Goal: Download file/media

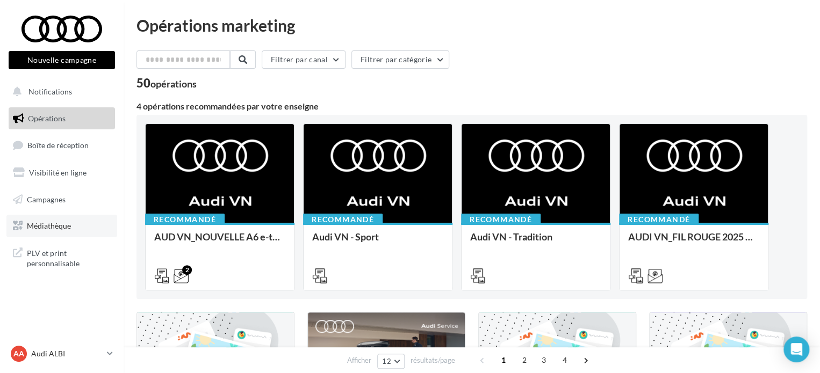
click at [62, 227] on span "Médiathèque" at bounding box center [49, 225] width 44 height 9
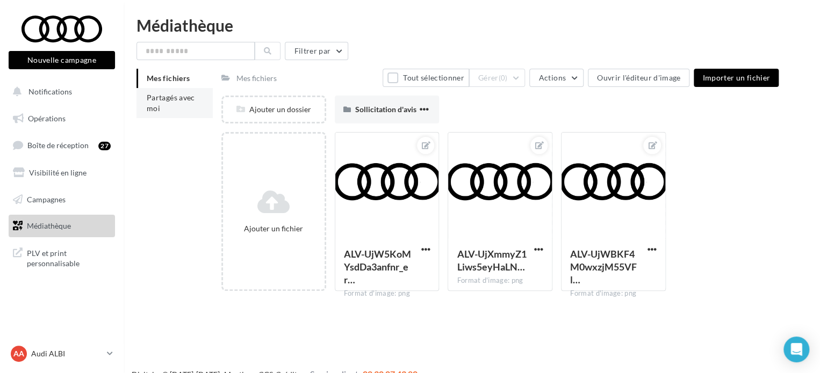
click at [175, 104] on li "Partagés avec moi" at bounding box center [174, 103] width 76 height 30
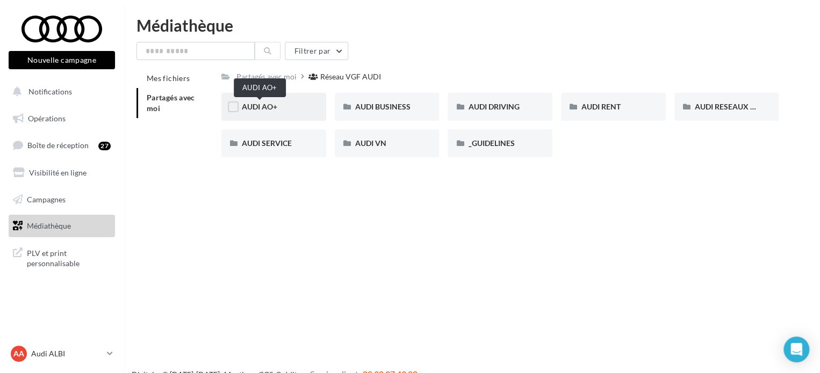
click at [265, 108] on span "AUDI AO+" at bounding box center [259, 106] width 35 height 9
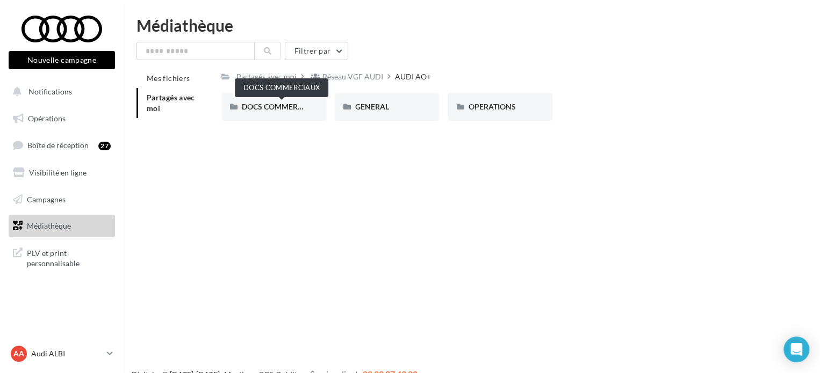
click at [265, 108] on span "DOCS COMMERCIAUX" at bounding box center [281, 106] width 79 height 9
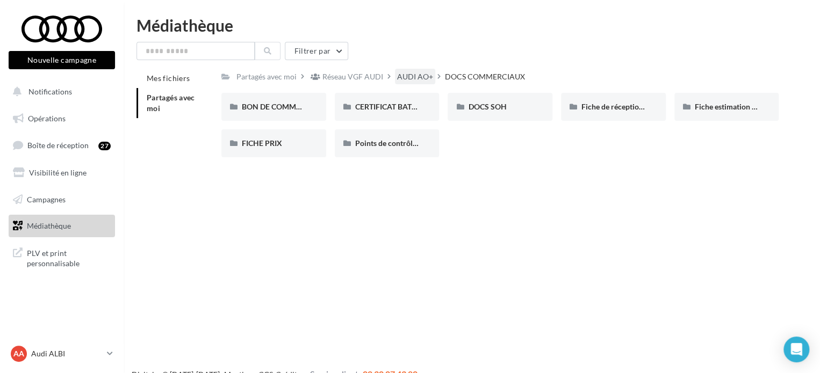
click at [404, 80] on div "AUDI AO+" at bounding box center [415, 76] width 36 height 11
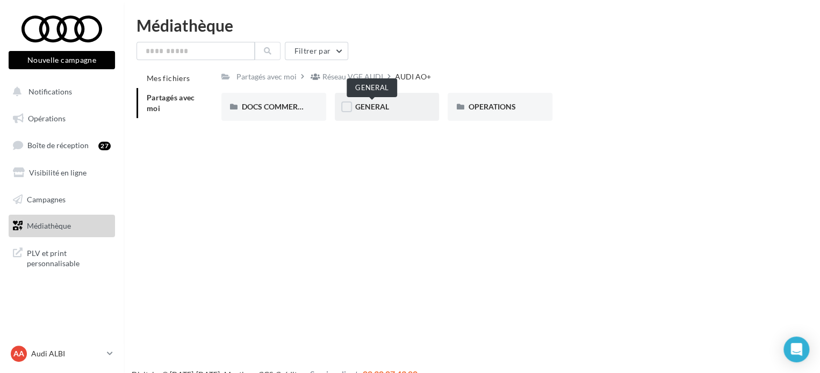
click at [359, 105] on span "GENERAL" at bounding box center [372, 106] width 34 height 9
click at [358, 83] on div "Réseau VGF AUDI" at bounding box center [346, 77] width 77 height 16
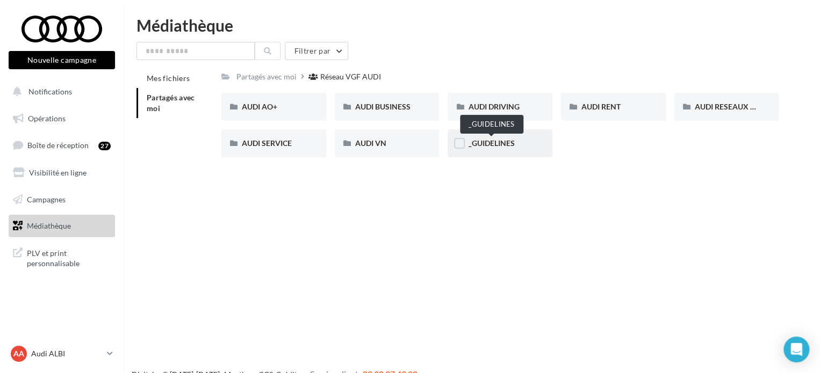
click at [485, 148] on span "_GUIDELINES" at bounding box center [491, 143] width 46 height 9
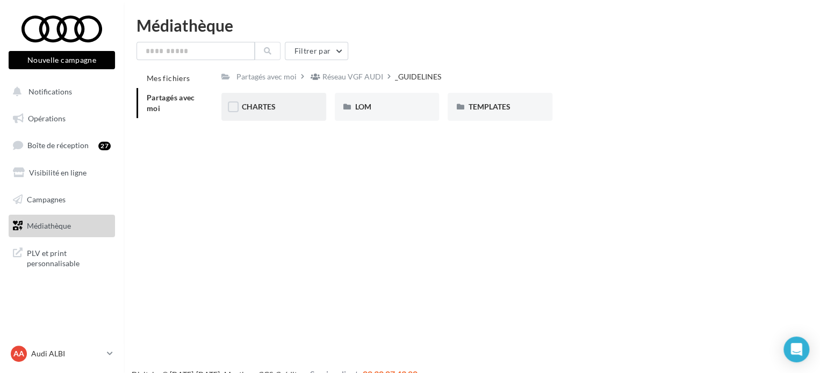
click at [277, 109] on div "CHARTES" at bounding box center [274, 107] width 64 height 11
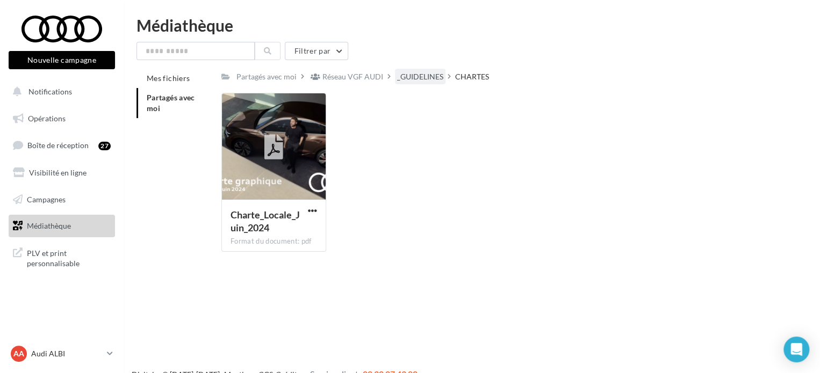
click at [418, 78] on div "_GUIDELINES" at bounding box center [420, 76] width 46 height 11
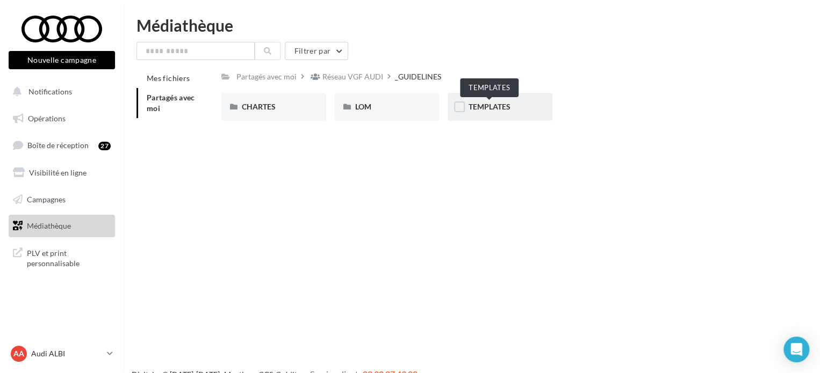
click at [503, 108] on span "TEMPLATES" at bounding box center [489, 106] width 42 height 9
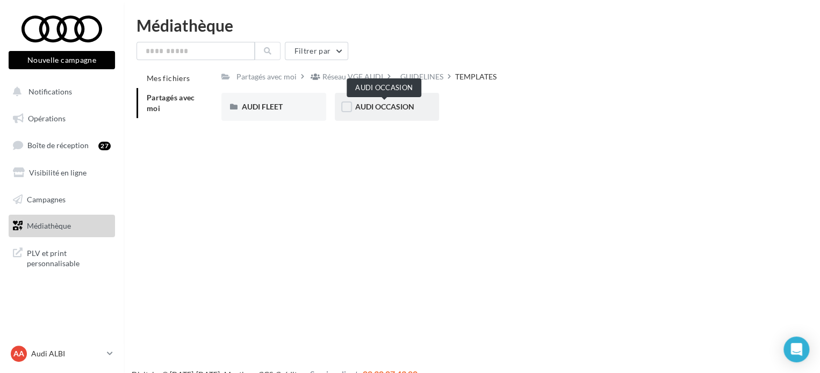
click at [384, 109] on span "AUDI OCCASION" at bounding box center [384, 106] width 59 height 9
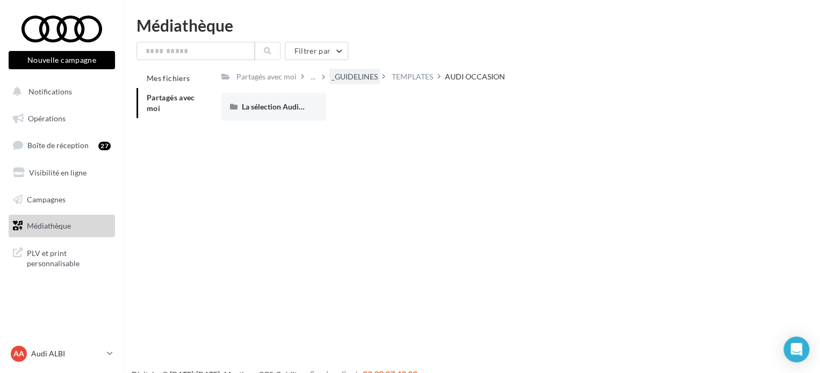
click at [370, 78] on div "_GUIDELINES" at bounding box center [355, 76] width 46 height 11
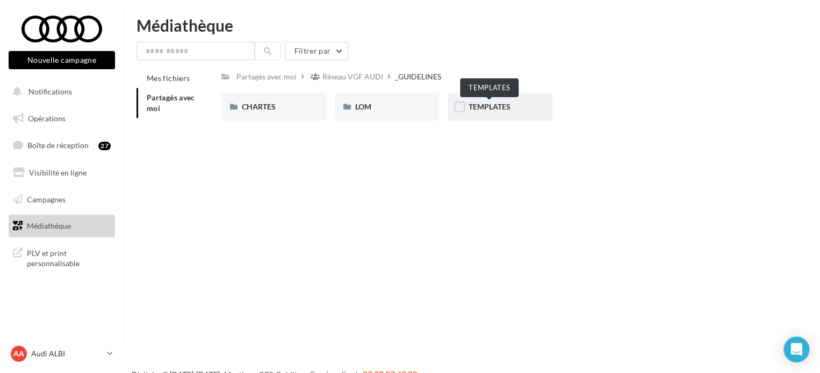
click at [494, 108] on span "TEMPLATES" at bounding box center [489, 106] width 42 height 9
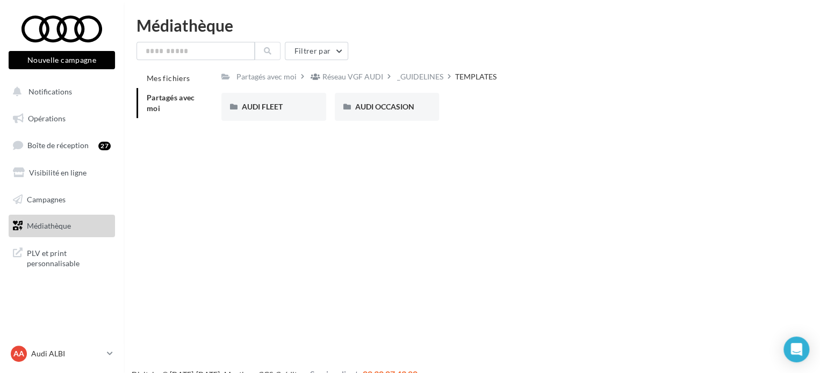
click at [423, 78] on div "_GUIDELINES" at bounding box center [420, 76] width 46 height 11
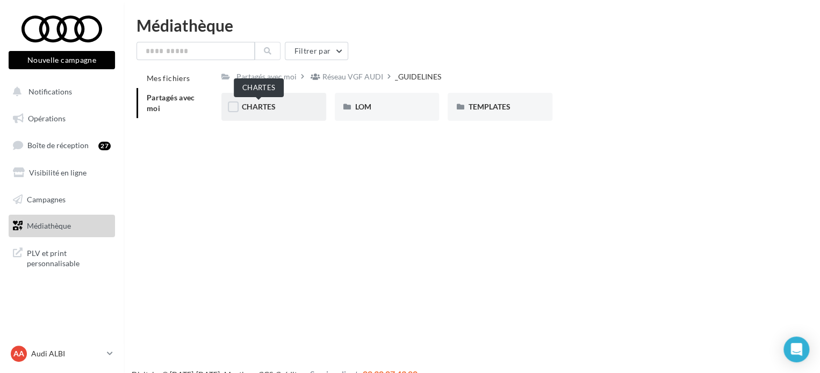
click at [263, 109] on span "CHARTES" at bounding box center [259, 106] width 34 height 9
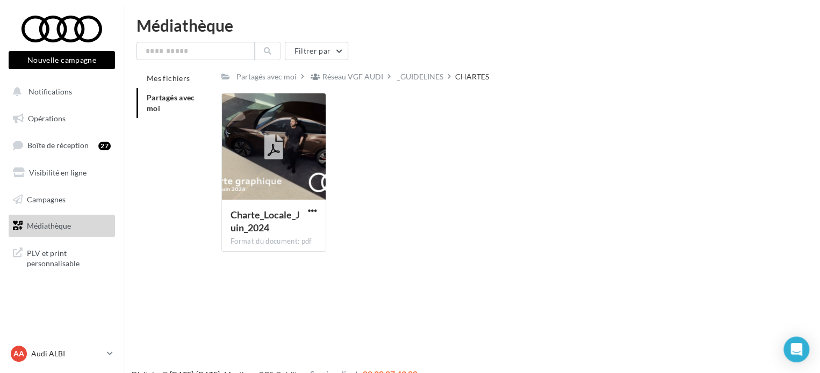
click at [263, 109] on div at bounding box center [274, 146] width 104 height 107
click at [308, 212] on span "button" at bounding box center [312, 210] width 9 height 9
click at [292, 229] on button "Télécharger" at bounding box center [265, 232] width 107 height 28
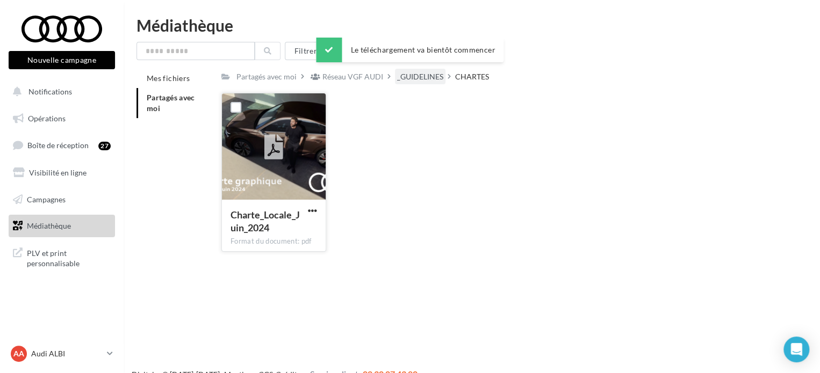
click at [419, 81] on div "_GUIDELINES" at bounding box center [420, 76] width 46 height 11
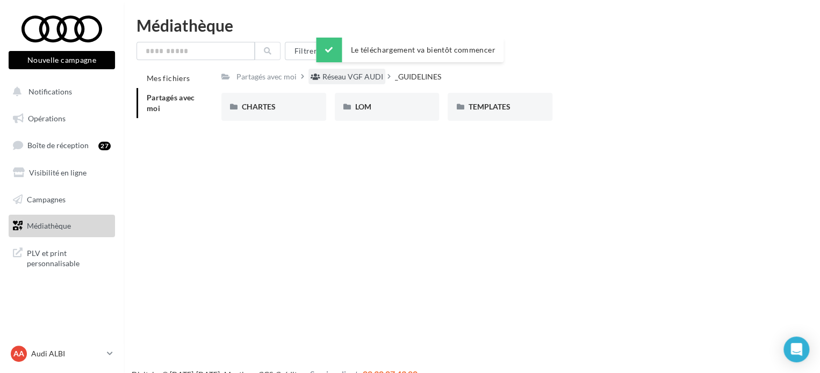
click at [357, 78] on div "Réseau VGF AUDI" at bounding box center [352, 76] width 61 height 11
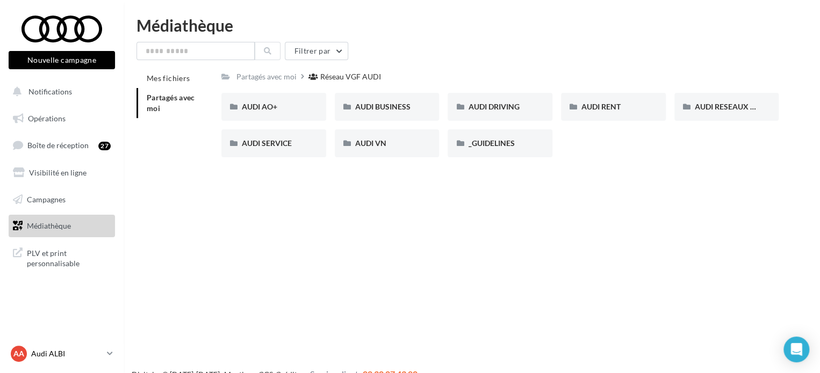
click at [49, 357] on p "Audi ALBI" at bounding box center [66, 354] width 71 height 11
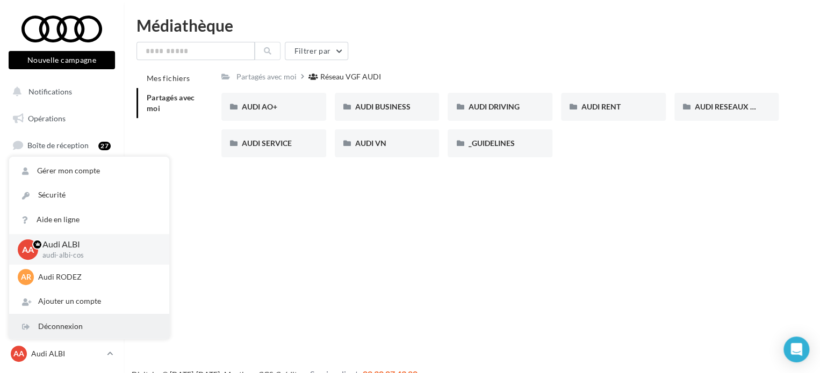
click at [56, 323] on div "Déconnexion" at bounding box center [89, 327] width 160 height 24
